Goal: Navigation & Orientation: Find specific page/section

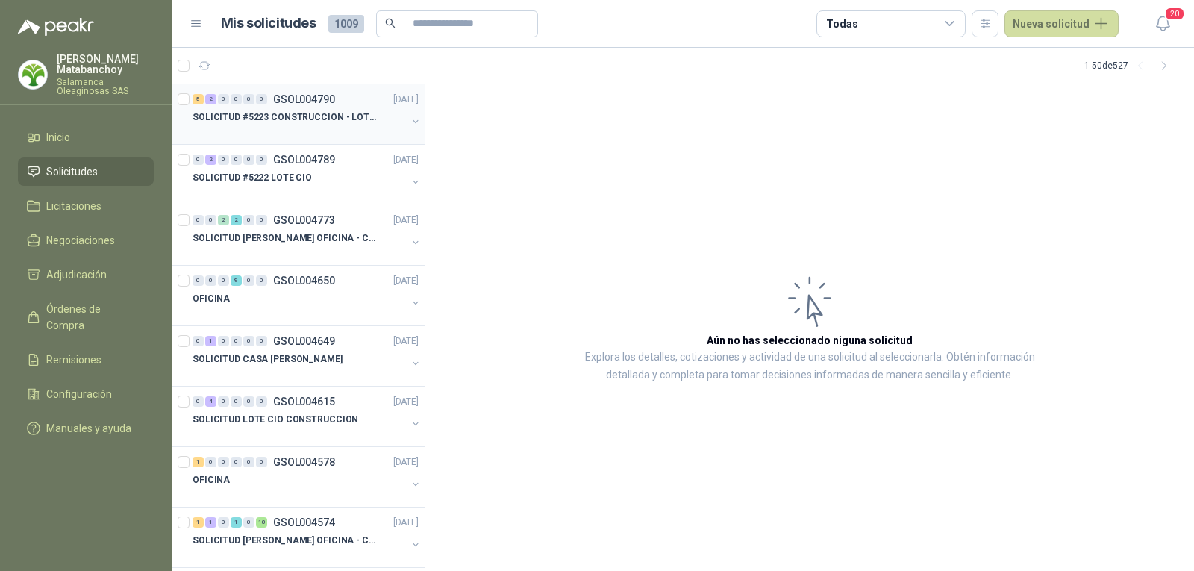
drag, startPoint x: 0, startPoint y: 0, endPoint x: 331, endPoint y: 127, distance: 354.0
click at [331, 127] on div at bounding box center [300, 132] width 214 height 12
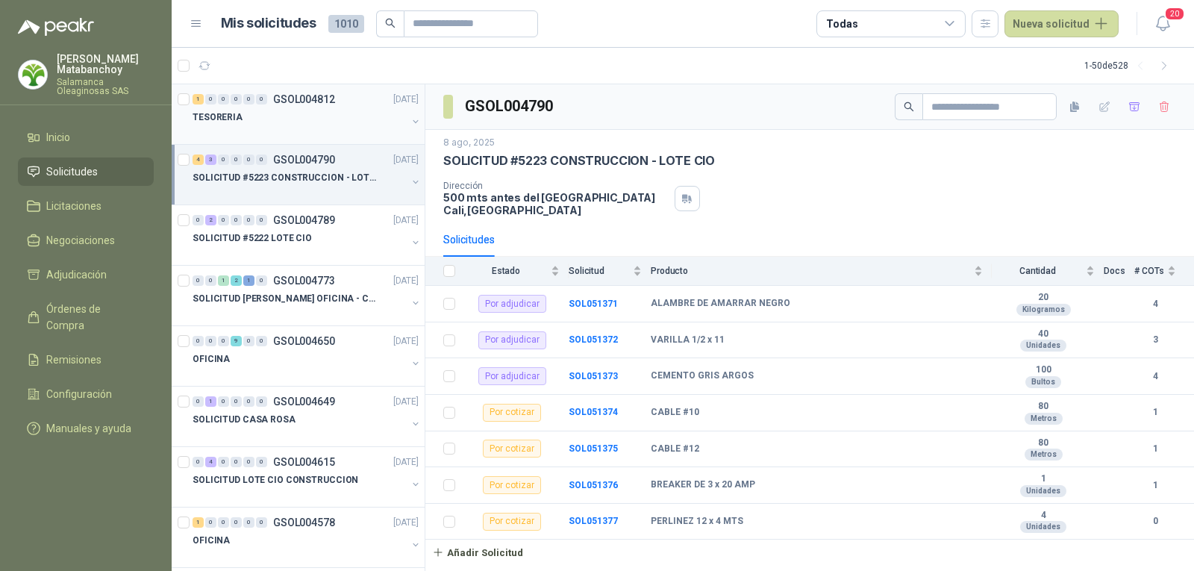
click at [291, 108] on div "TESORERIA" at bounding box center [300, 117] width 214 height 18
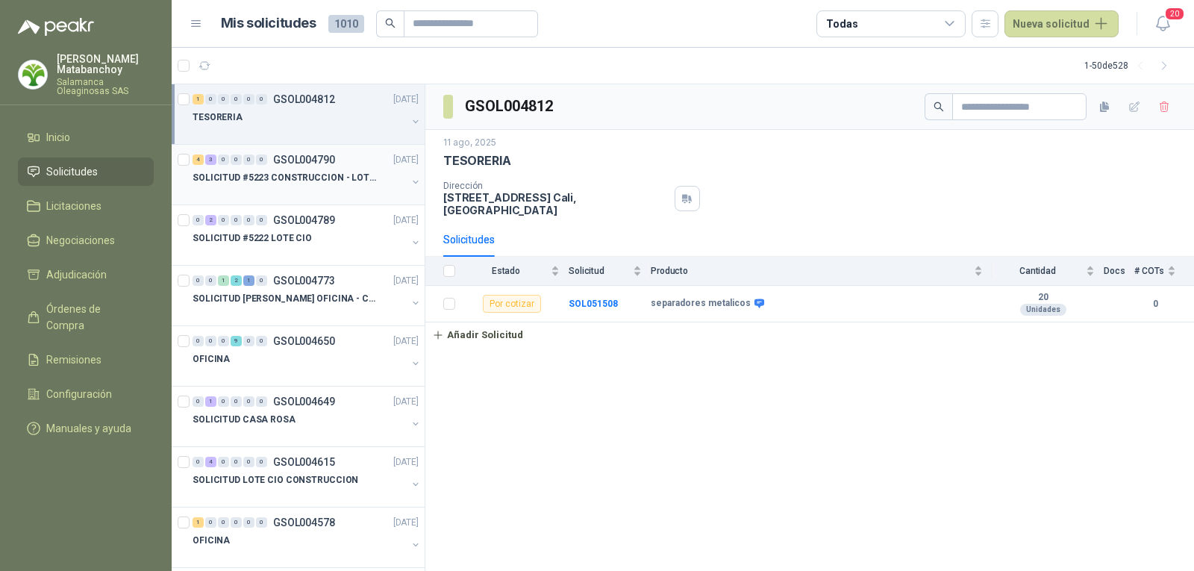
click at [304, 177] on p "SOLICITUD #5223 CONSTRUCCION - LOTE CIO" at bounding box center [286, 178] width 186 height 14
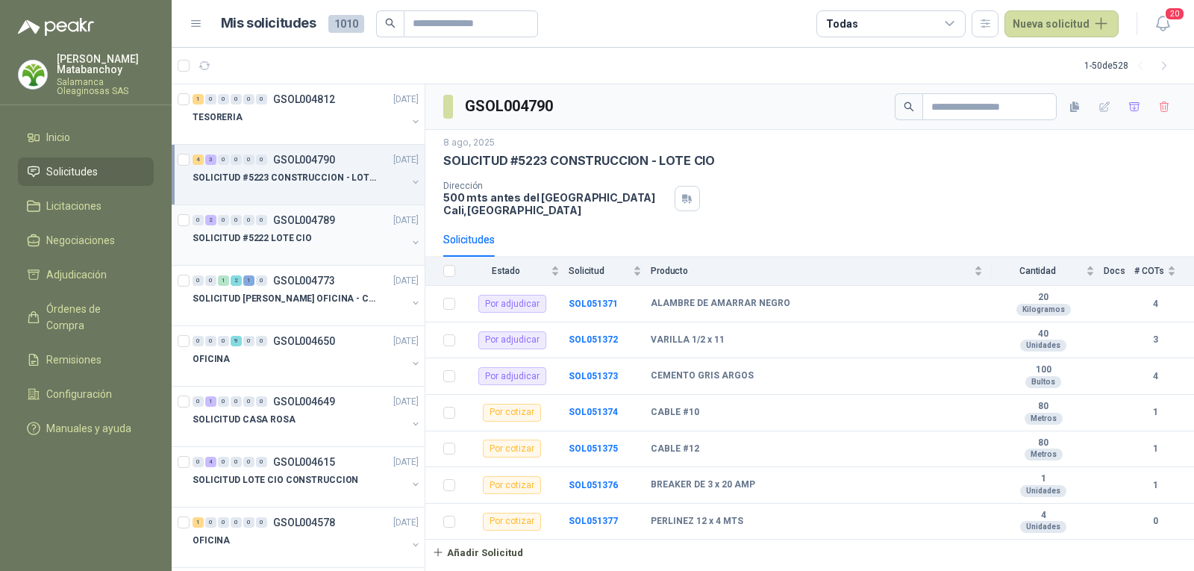
click at [303, 243] on p "SOLICITUD #5222 LOTE CIO" at bounding box center [252, 238] width 119 height 14
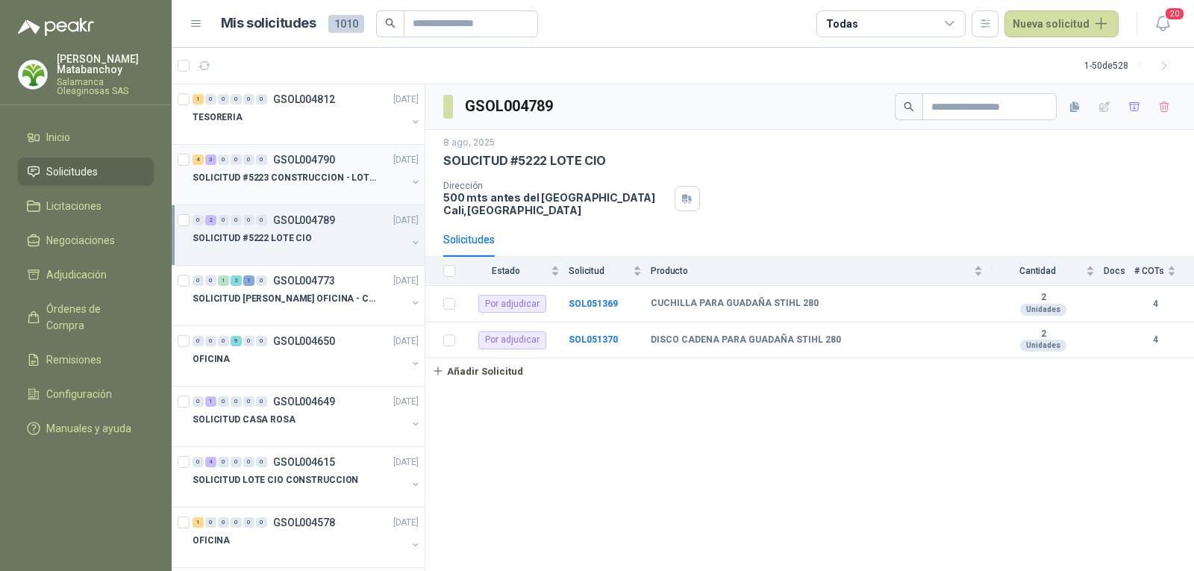
click at [305, 185] on div "SOLICITUD #5223 CONSTRUCCION - LOTE CIO" at bounding box center [300, 178] width 214 height 18
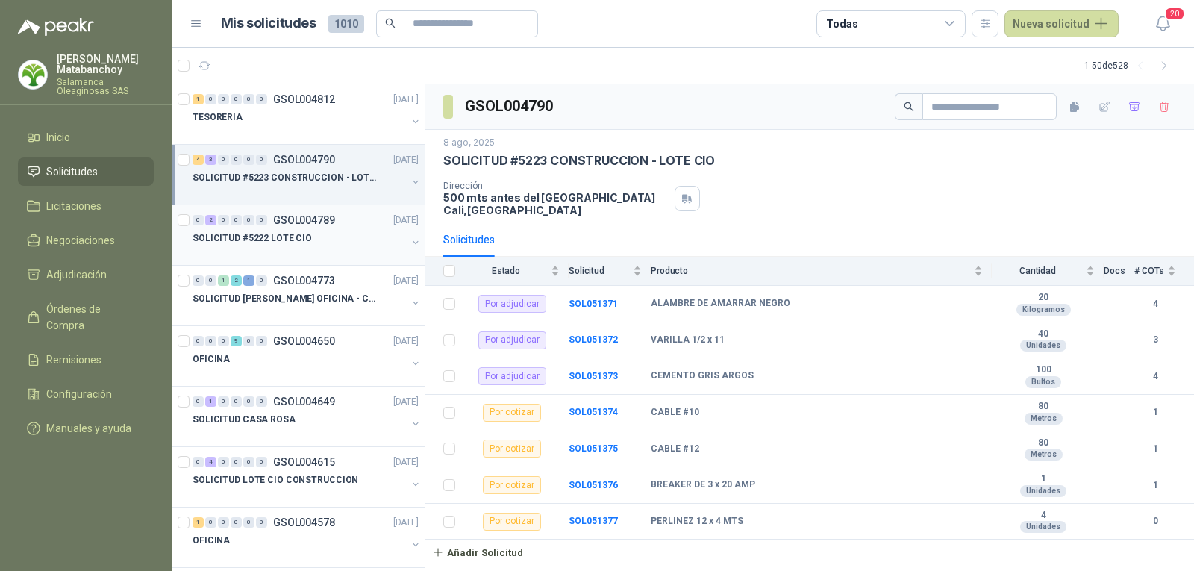
click at [331, 245] on div "SOLICITUD #5222 LOTE CIO" at bounding box center [300, 238] width 214 height 18
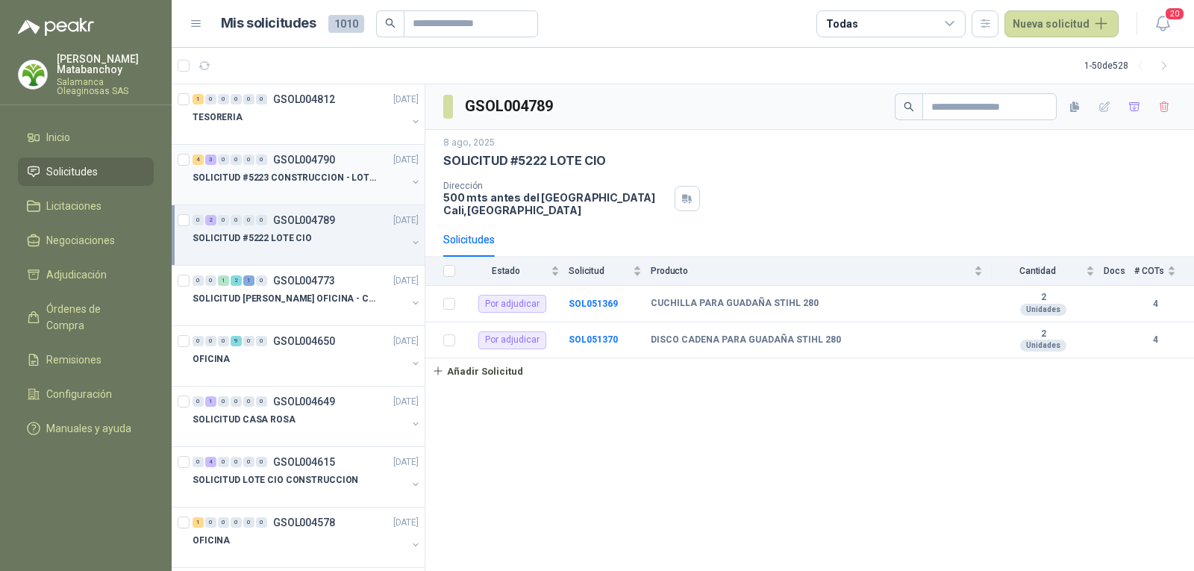
click at [290, 184] on p "SOLICITUD #5223 CONSTRUCCION - LOTE CIO" at bounding box center [286, 178] width 186 height 14
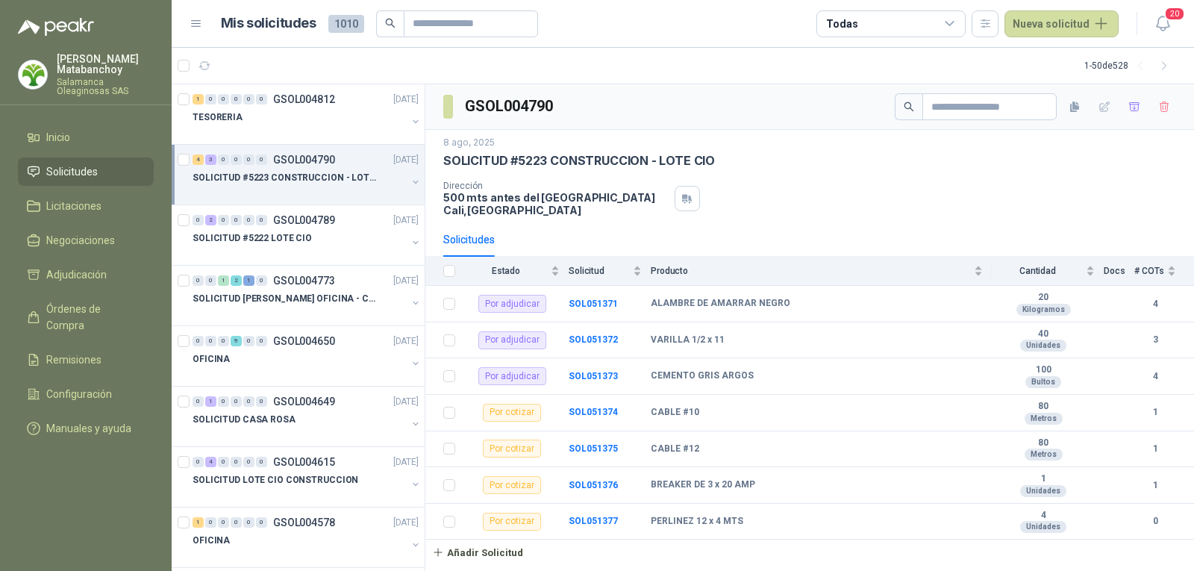
click at [480, 201] on p "500 mts antes del estadio Deportivo Cali Cali , Valle del Cauca" at bounding box center [555, 203] width 225 height 25
click at [568, 173] on div "8 ago, 2025 SOLICITUD #5223 CONSTRUCCION - LOTE CIO Dirección 500 mts antes del…" at bounding box center [809, 176] width 733 height 81
click at [322, 247] on div at bounding box center [300, 253] width 214 height 12
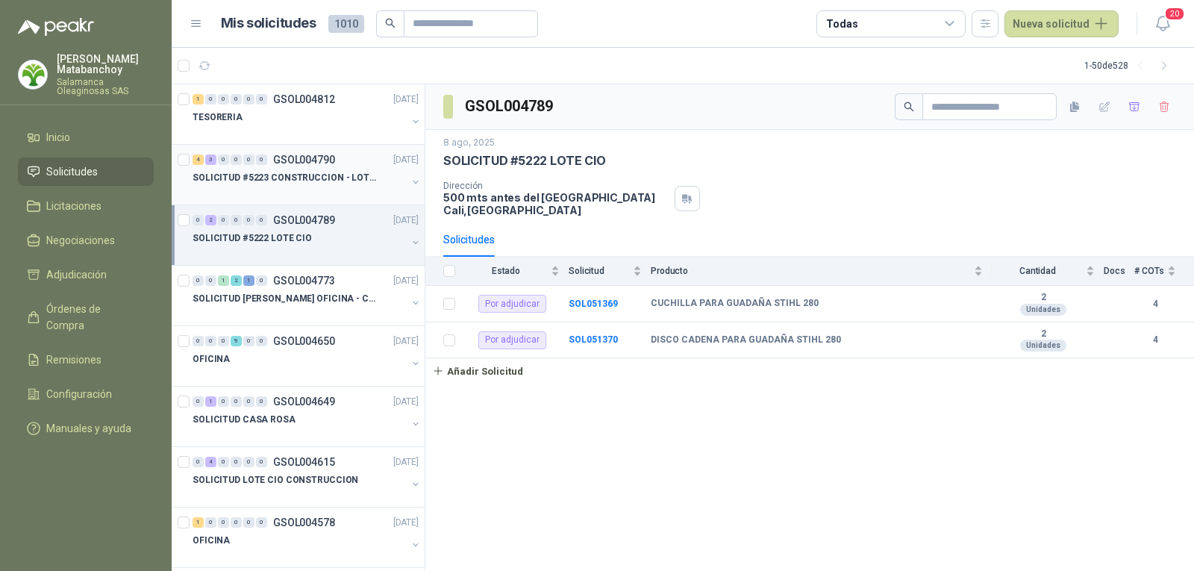
click at [304, 173] on p "SOLICITUD #5223 CONSTRUCCION - LOTE CIO" at bounding box center [286, 178] width 186 height 14
